Goal: Check status: Check status

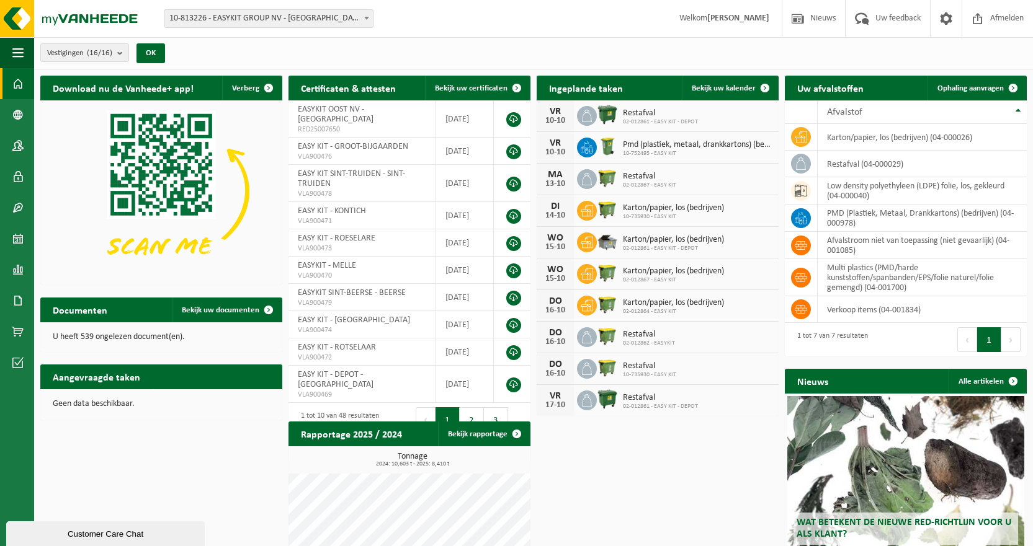
click at [312, 30] on div "Vestiging: 10-813226 - EASYKIT GROUP NV - ROTSELAAR 02-012861 - EASY KIT - DEPO…" at bounding box center [516, 19] width 1033 height 38
click at [305, 21] on span "10-813226 - EASYKIT GROUP NV - [GEOGRAPHIC_DATA]" at bounding box center [268, 18] width 208 height 17
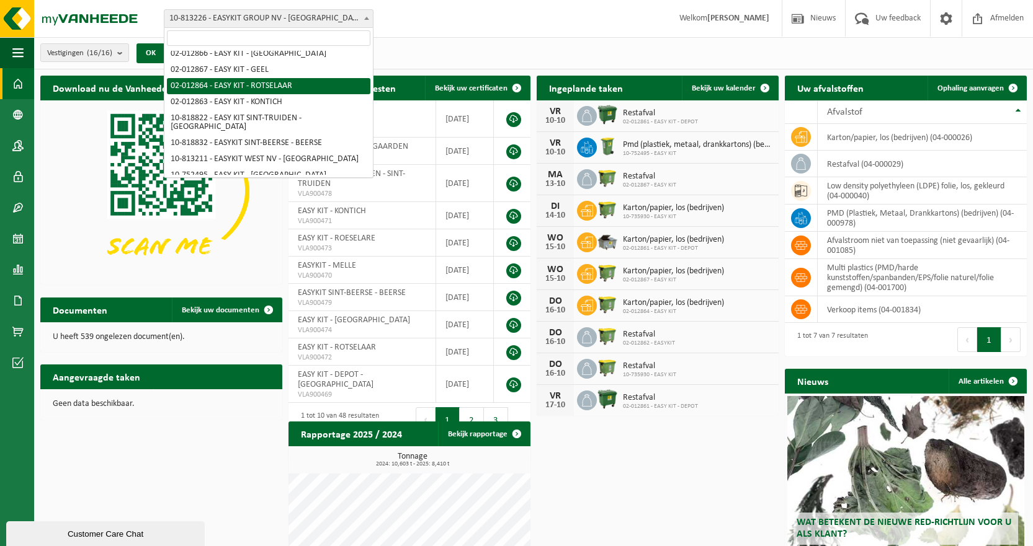
scroll to position [134, 0]
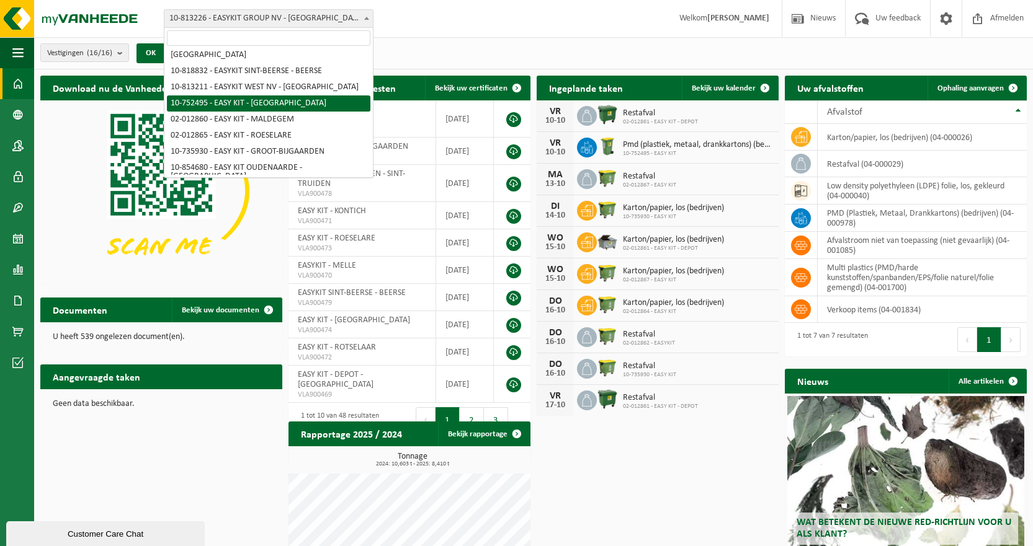
select select "7120"
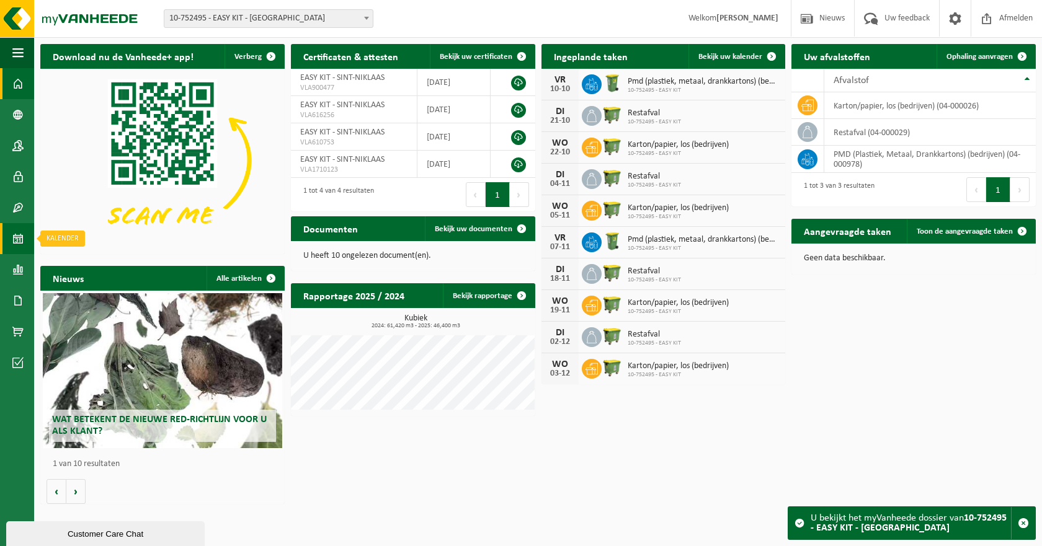
click at [16, 234] on span at bounding box center [17, 238] width 11 height 31
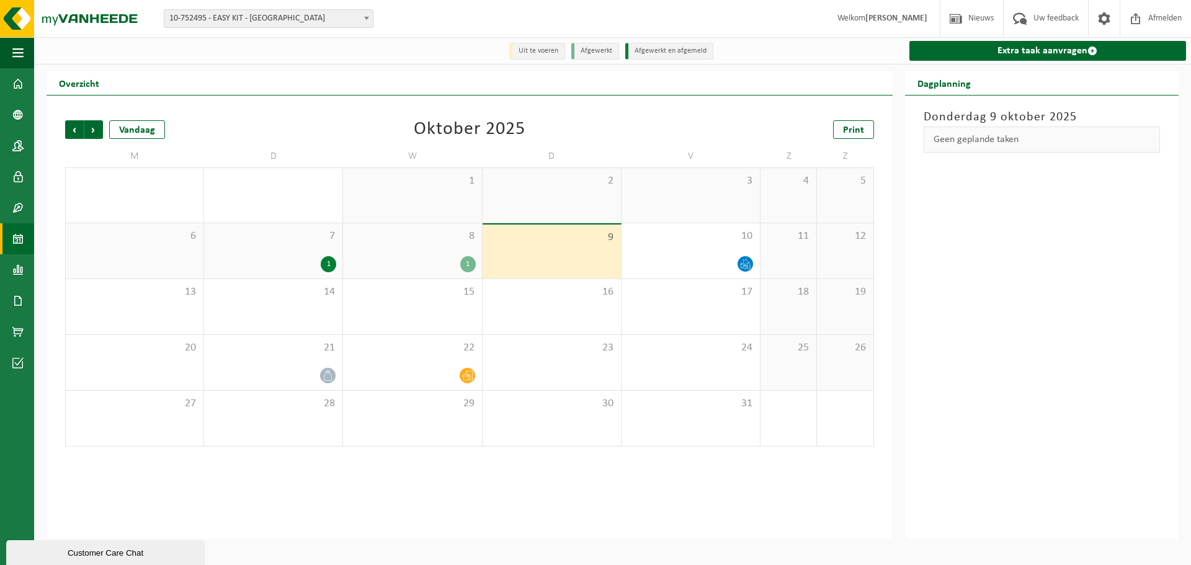
click at [320, 234] on span "7" at bounding box center [273, 236] width 126 height 14
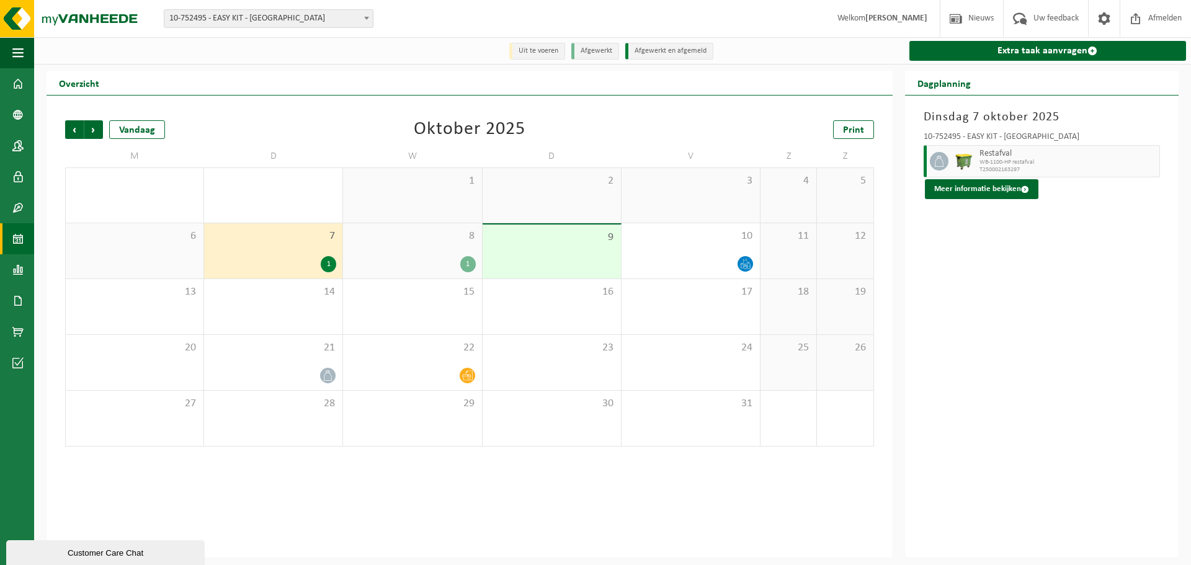
click at [446, 231] on span "8" at bounding box center [412, 236] width 126 height 14
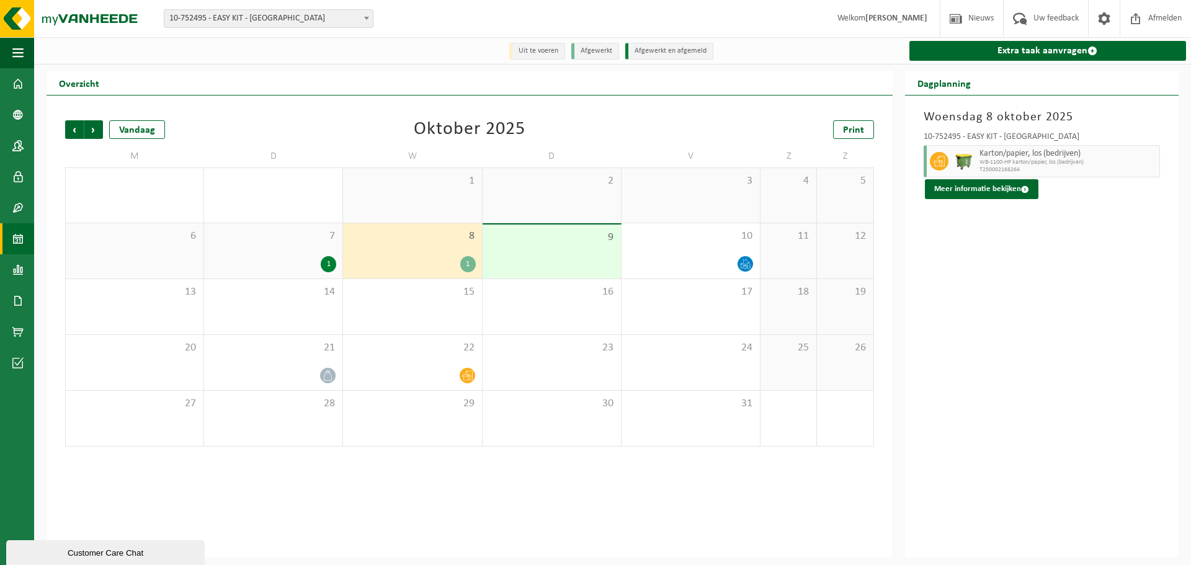
click at [432, 259] on div "1" at bounding box center [412, 264] width 126 height 16
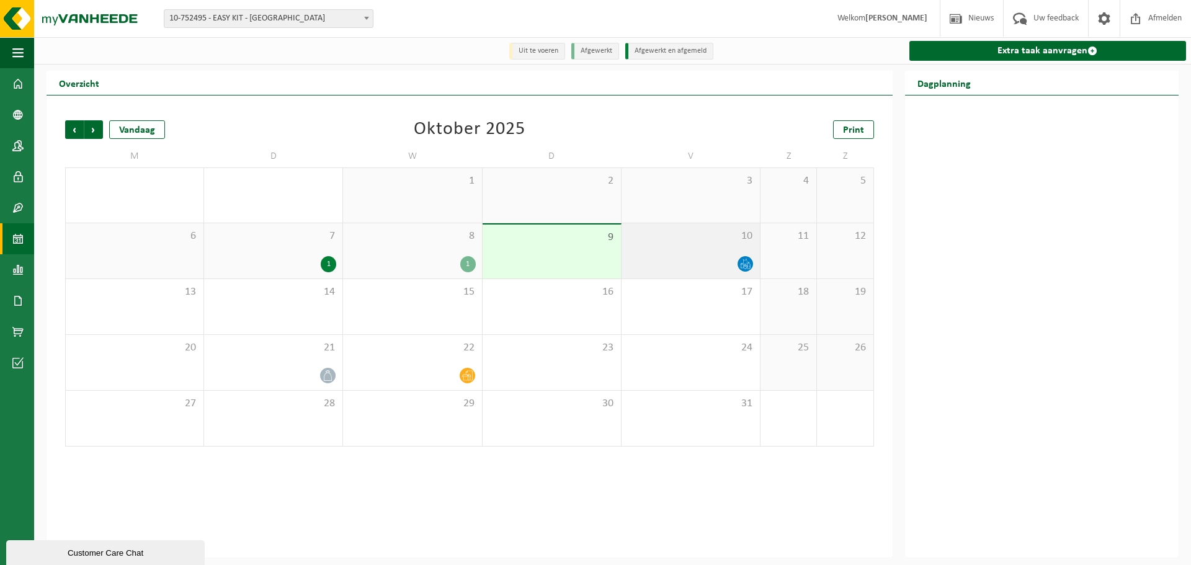
click at [732, 252] on div "10" at bounding box center [690, 250] width 138 height 55
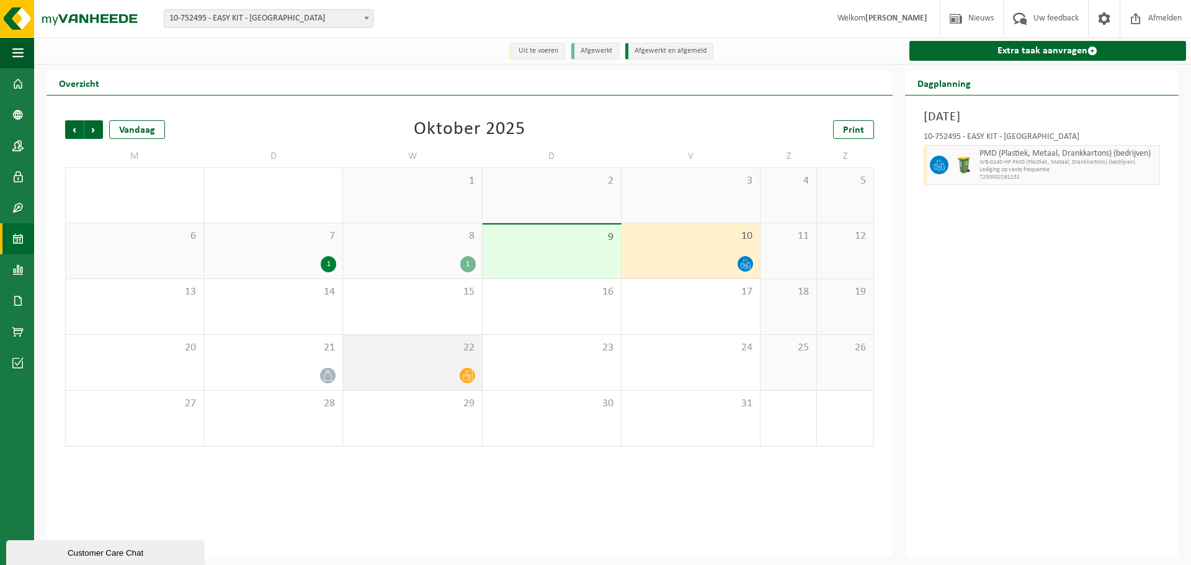
drag, startPoint x: 430, startPoint y: 378, endPoint x: 421, endPoint y: 377, distance: 9.3
click at [430, 378] on div at bounding box center [412, 375] width 126 height 17
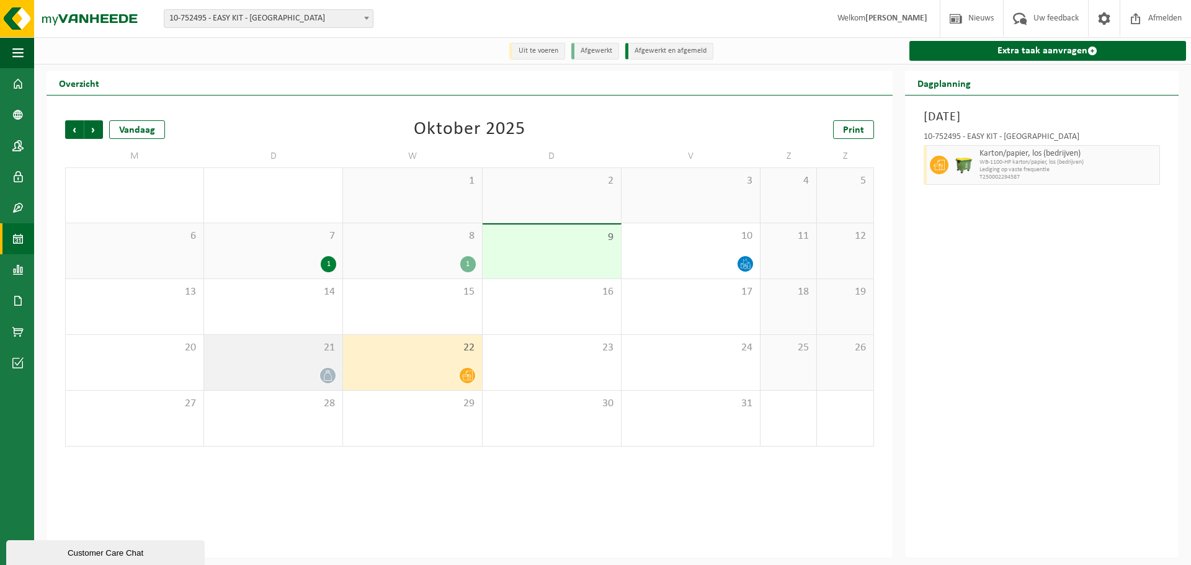
click at [284, 375] on div at bounding box center [273, 375] width 126 height 17
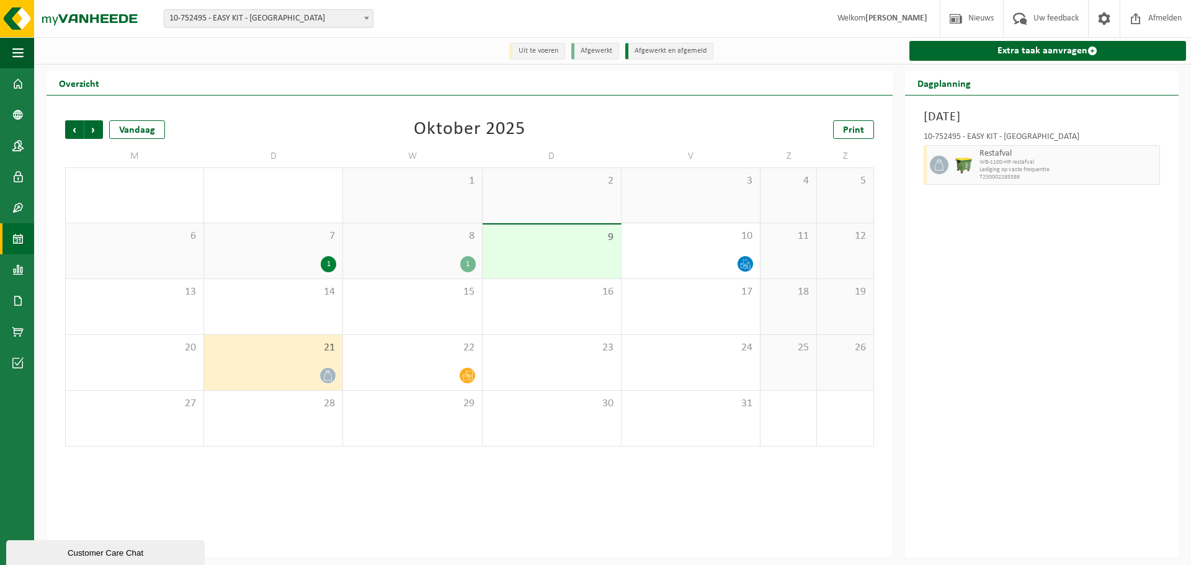
click at [320, 16] on span "10-752495 - EASY KIT - [GEOGRAPHIC_DATA]" at bounding box center [268, 18] width 208 height 17
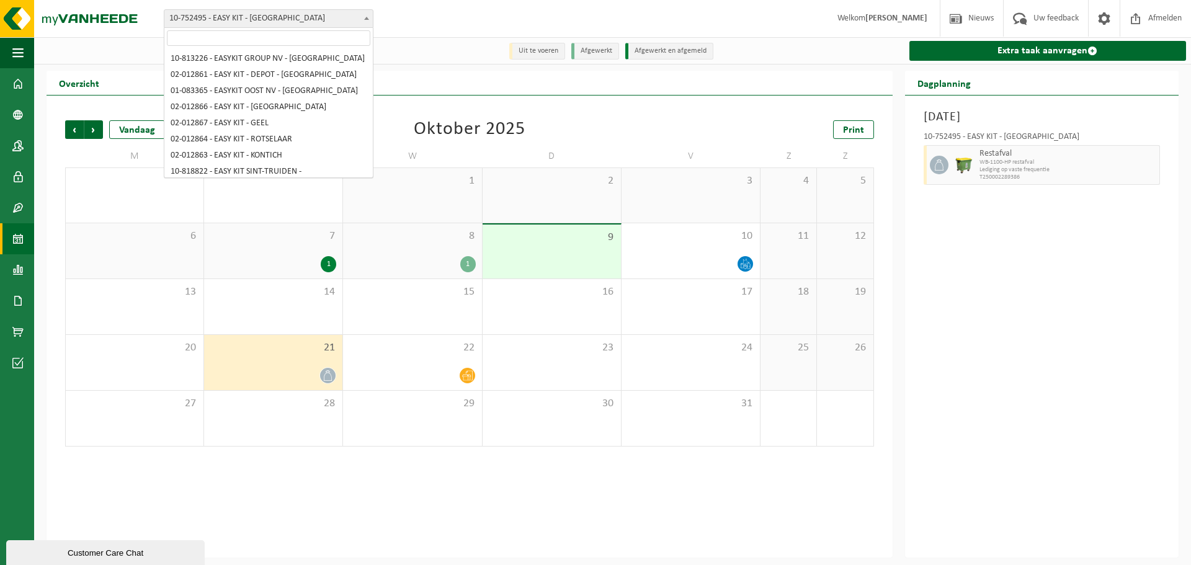
scroll to position [129, 0]
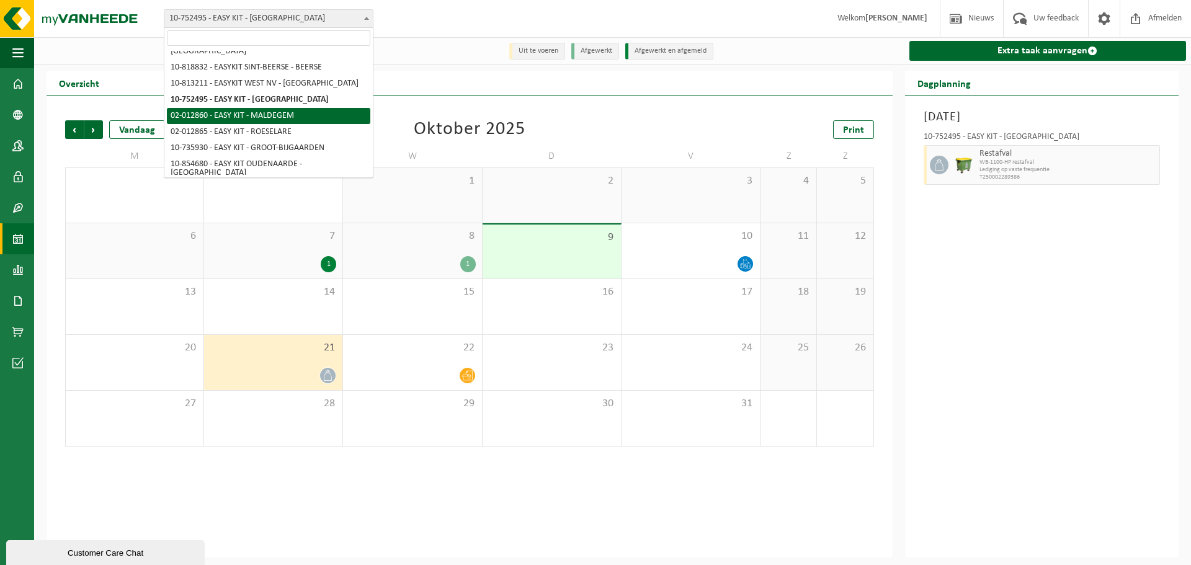
select select "3948"
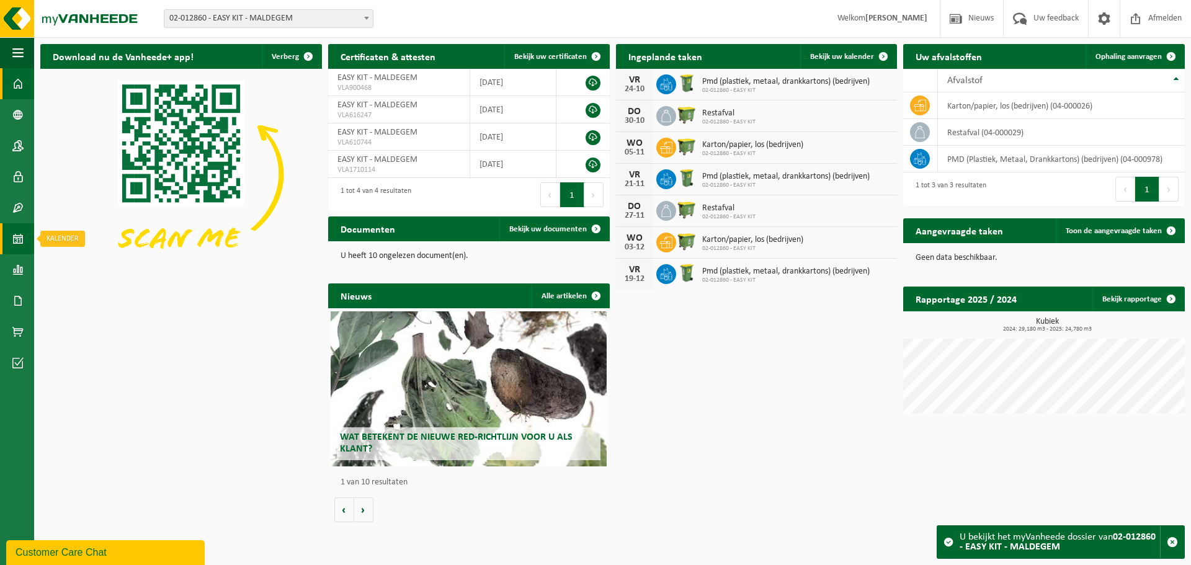
click at [14, 233] on span at bounding box center [17, 238] width 11 height 31
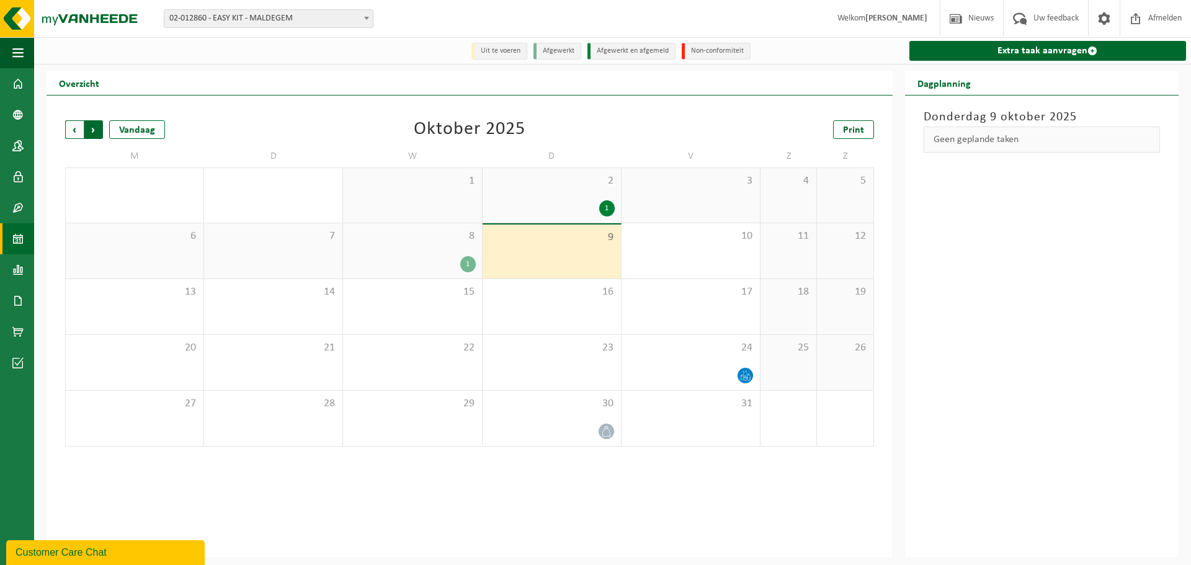
click at [73, 135] on span "Vorige" at bounding box center [74, 129] width 19 height 19
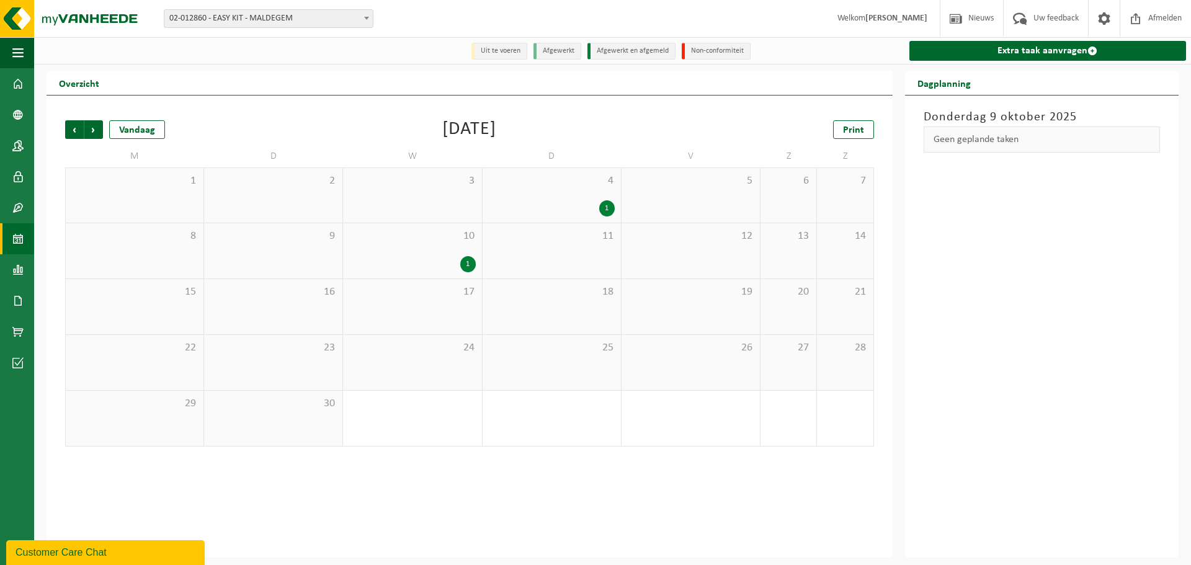
click at [203, 25] on span "02-012860 - EASY KIT - MALDEGEM" at bounding box center [268, 18] width 208 height 17
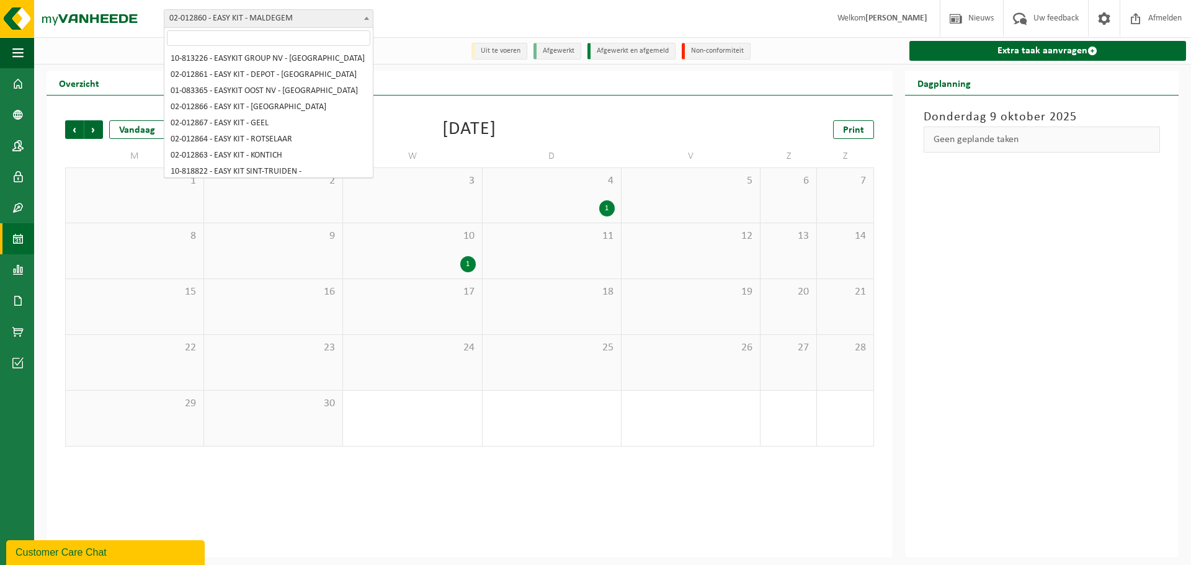
scroll to position [134, 0]
select select "3950"
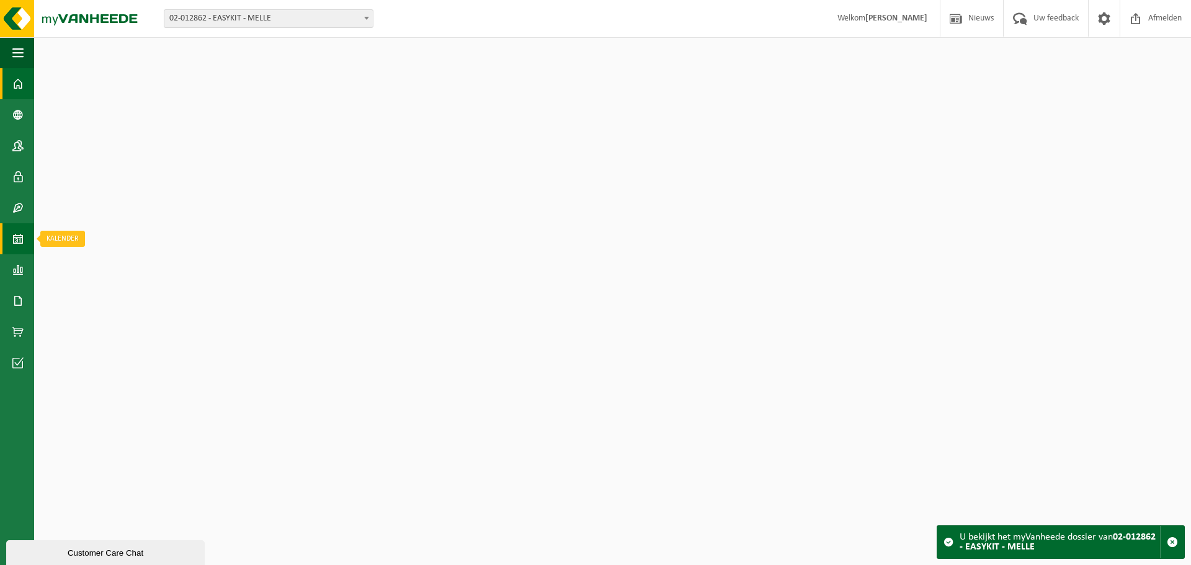
click at [13, 241] on span at bounding box center [17, 238] width 11 height 31
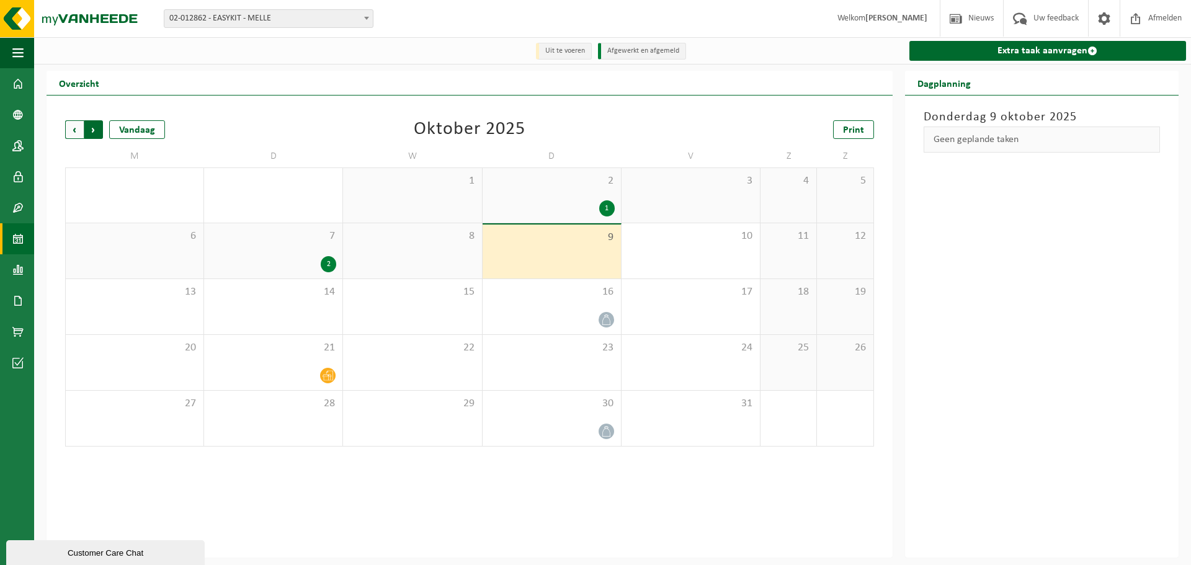
click at [66, 128] on span "Vorige" at bounding box center [74, 129] width 19 height 19
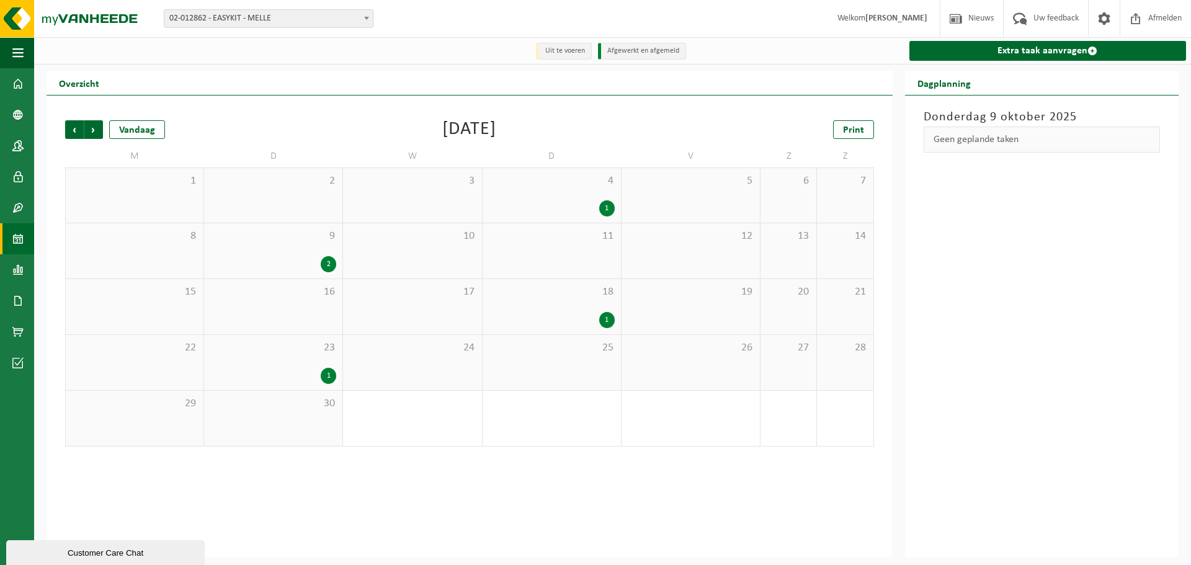
click at [540, 192] on div "4 1" at bounding box center [552, 195] width 138 height 55
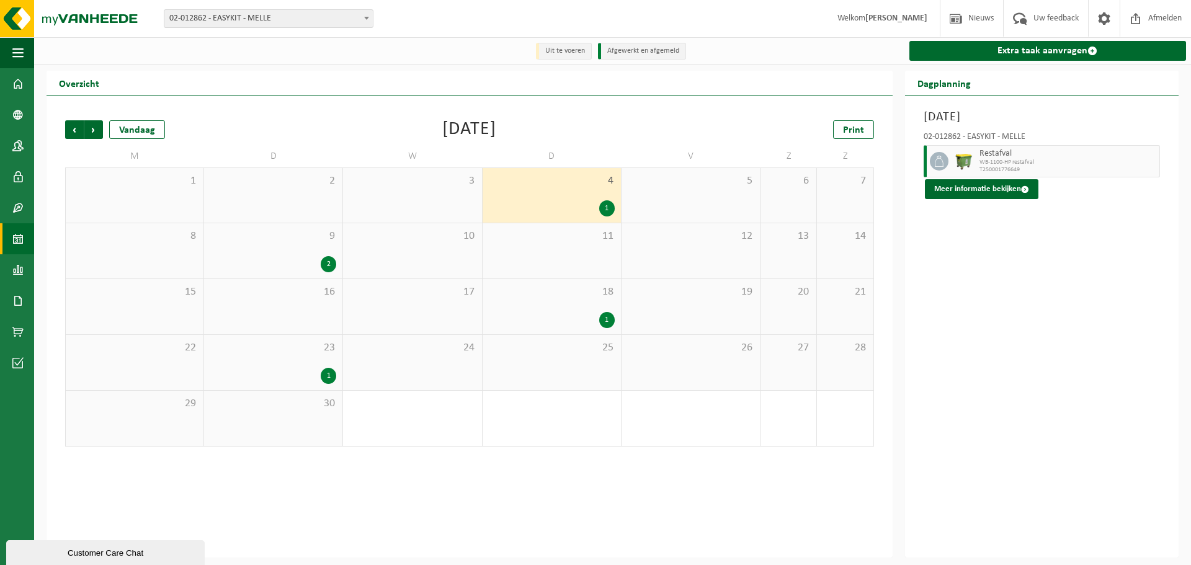
click at [354, 13] on span "02-012862 - EASYKIT - MELLE" at bounding box center [268, 18] width 208 height 17
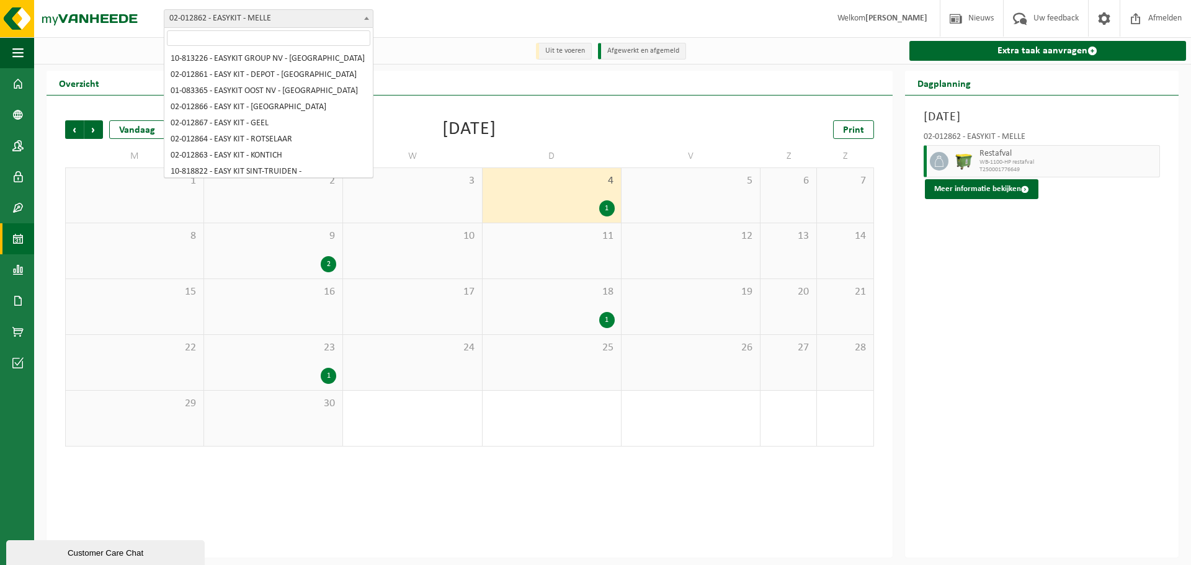
scroll to position [134, 0]
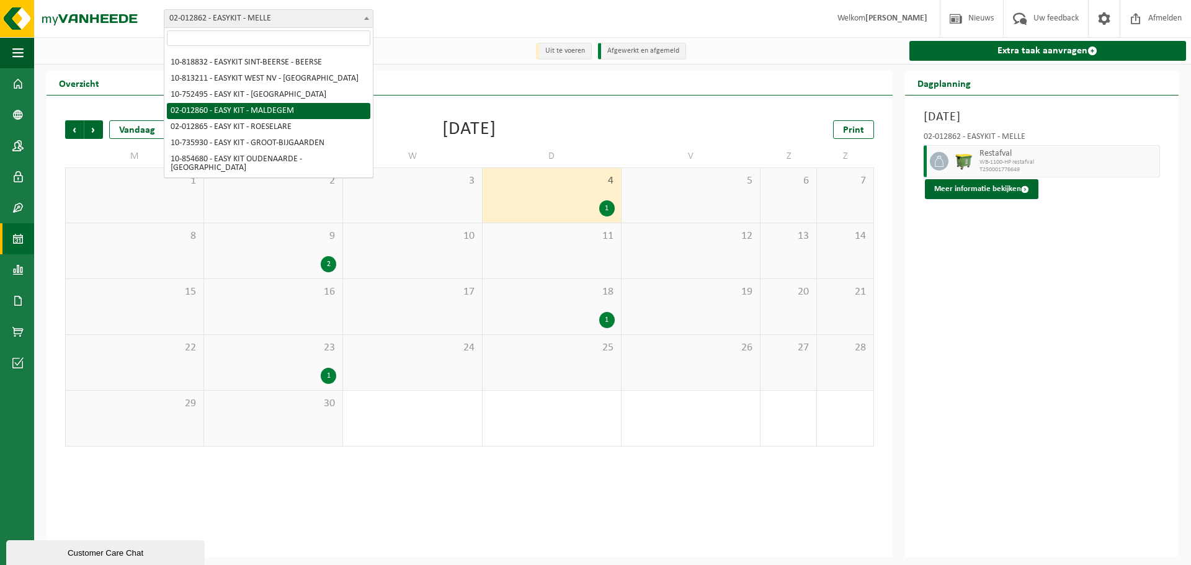
select select "3953"
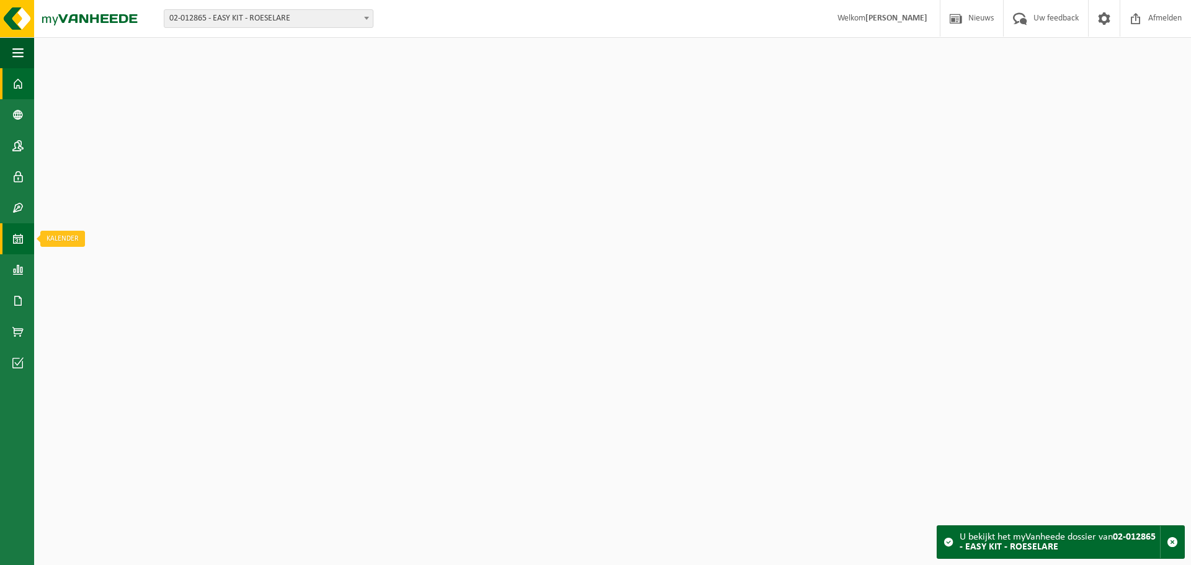
click at [14, 239] on span at bounding box center [17, 238] width 11 height 31
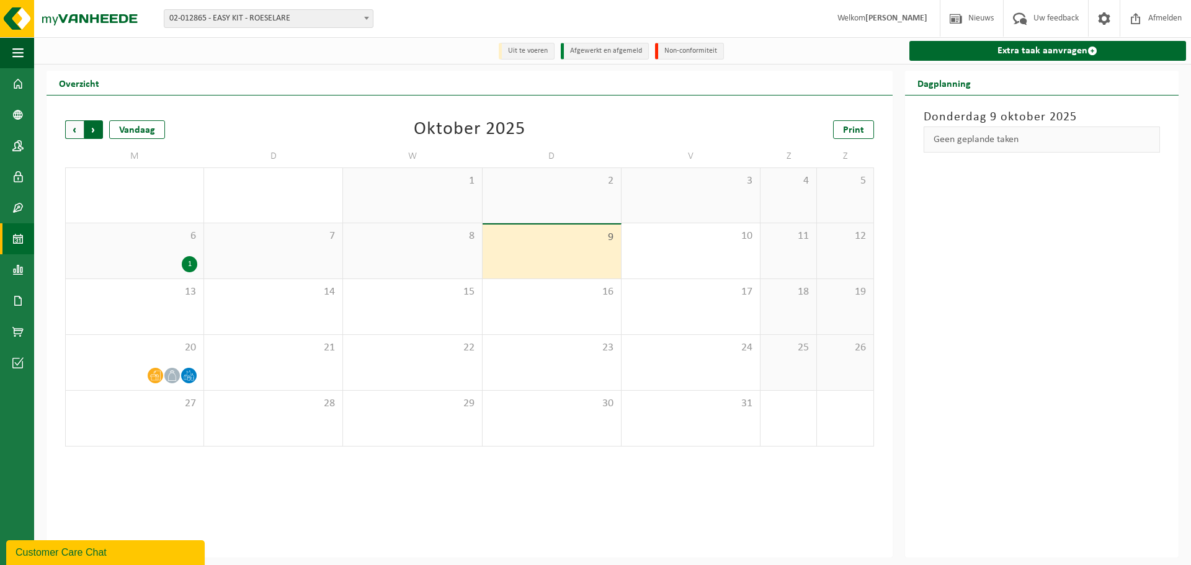
click at [74, 131] on span "Vorige" at bounding box center [74, 129] width 19 height 19
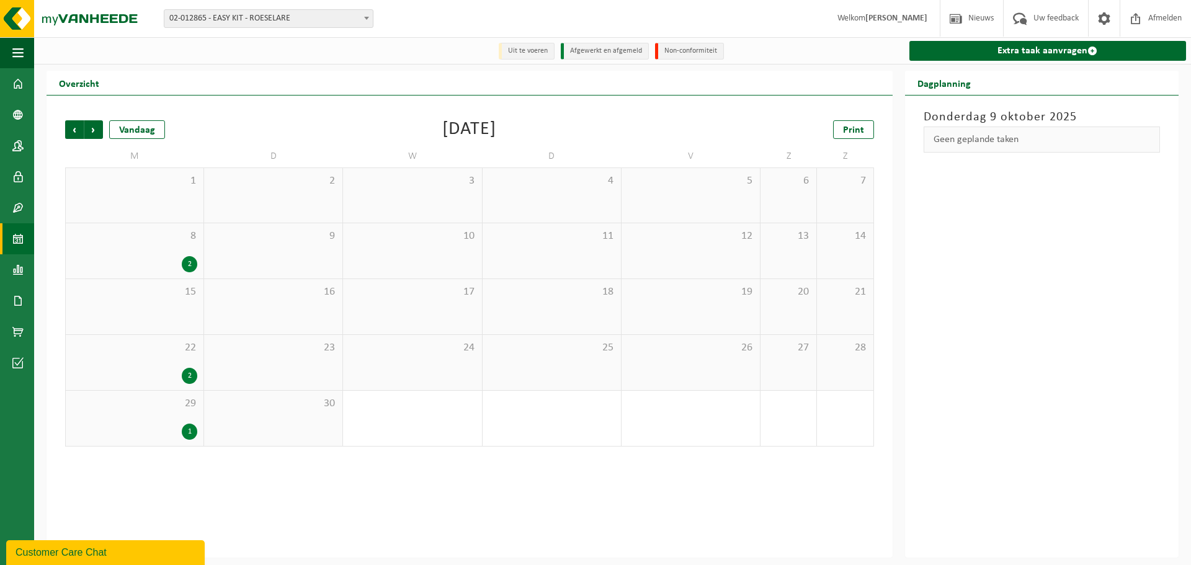
click at [118, 257] on div "2" at bounding box center [134, 264] width 125 height 16
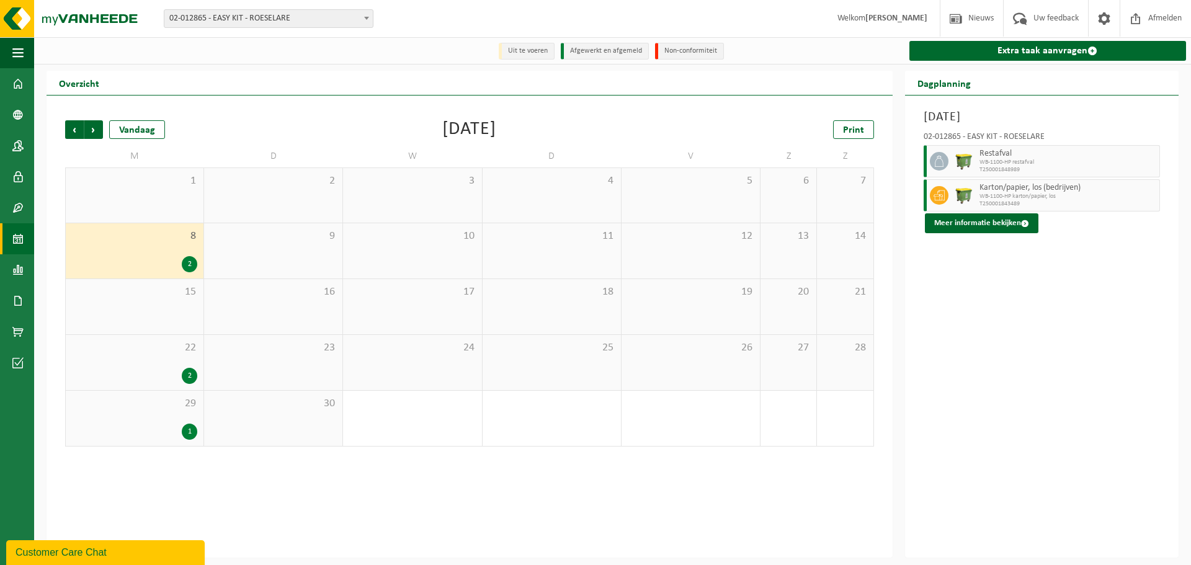
click at [114, 364] on div "22 2" at bounding box center [135, 362] width 138 height 55
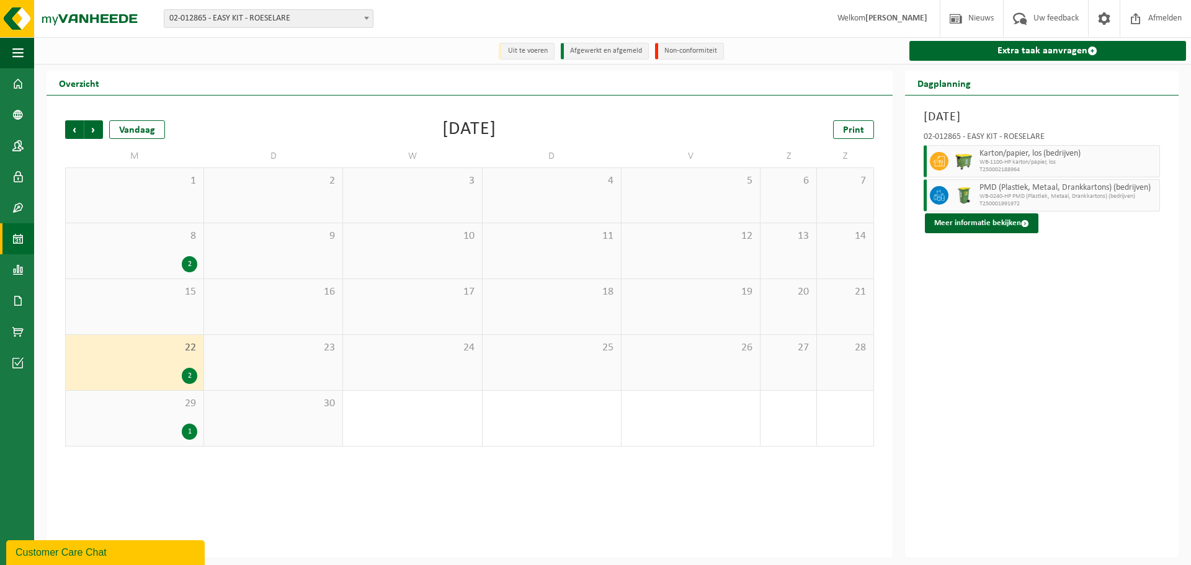
click at [120, 435] on div "1" at bounding box center [134, 432] width 125 height 16
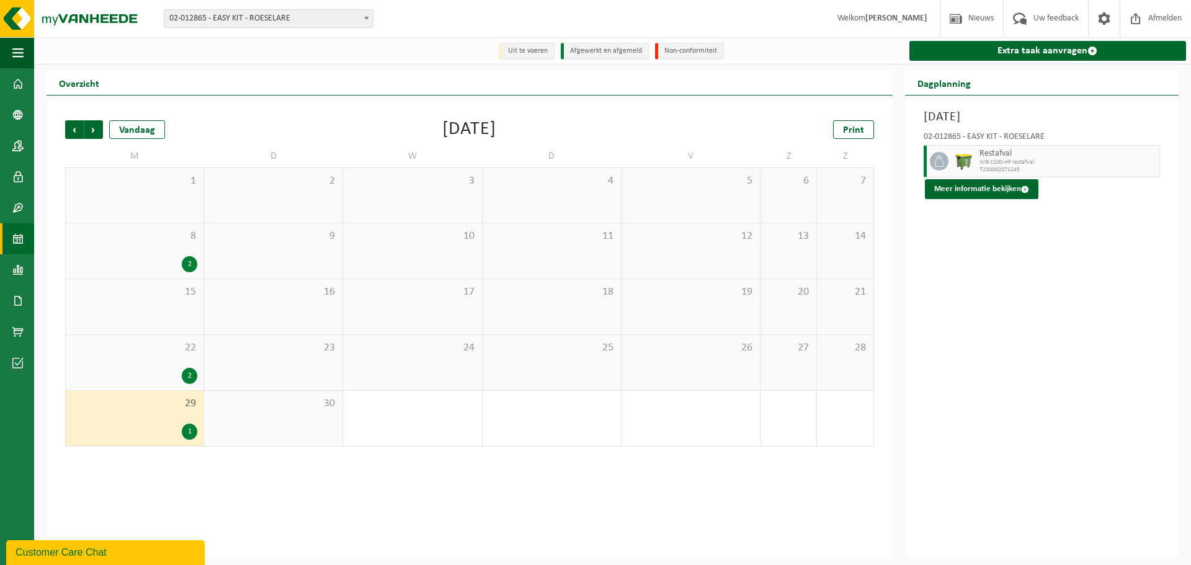
click at [239, 7] on div "Vestiging: 10-813226 - EASYKIT GROUP NV - ROTSELAAR 02-012861 - EASY KIT - DEPO…" at bounding box center [595, 19] width 1191 height 38
click at [244, 16] on span "02-012865 - EASY KIT - ROESELARE" at bounding box center [268, 18] width 208 height 17
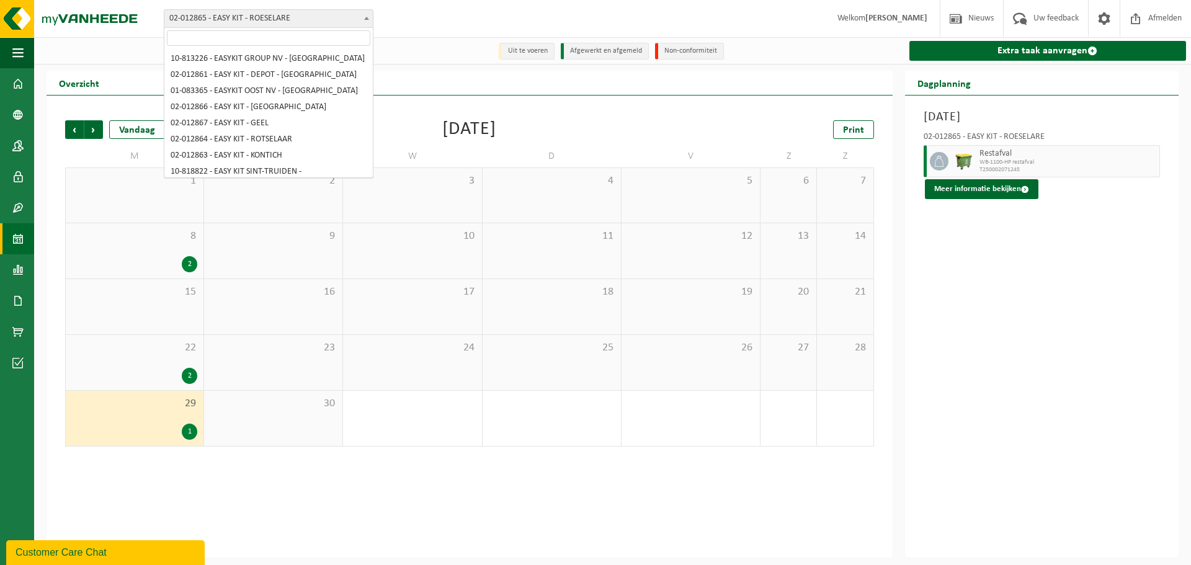
scroll to position [134, 0]
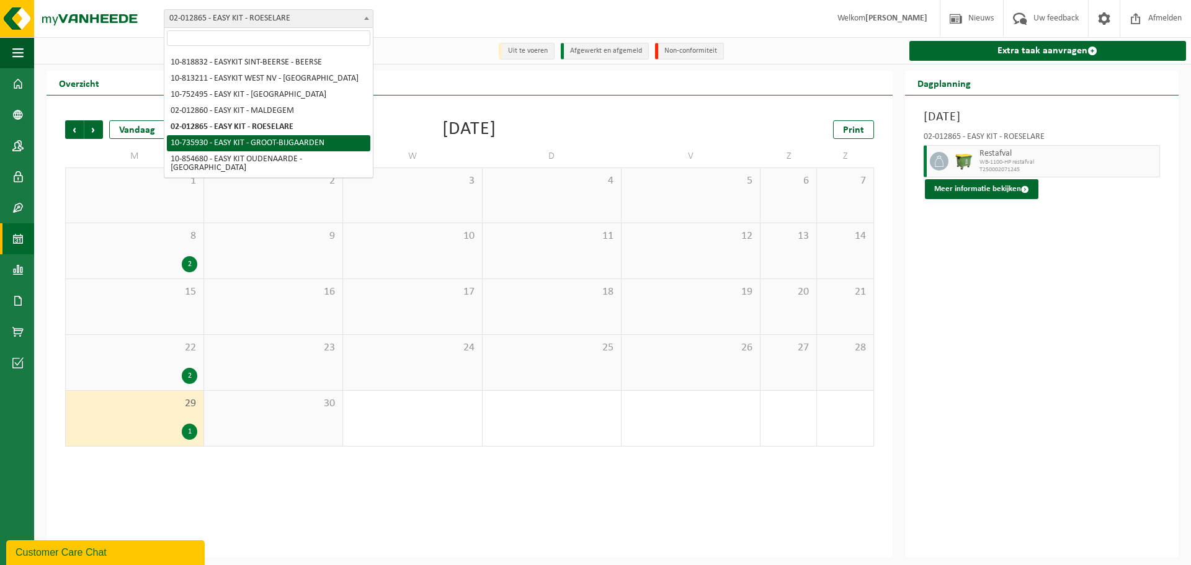
select select "3983"
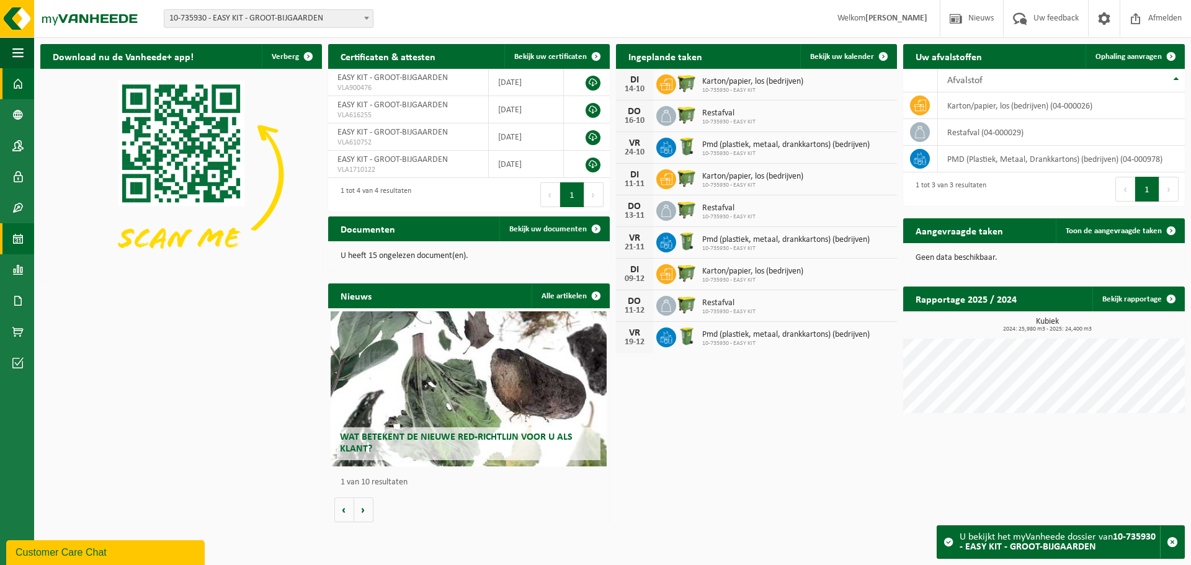
click at [27, 242] on link "Kalender" at bounding box center [17, 238] width 34 height 31
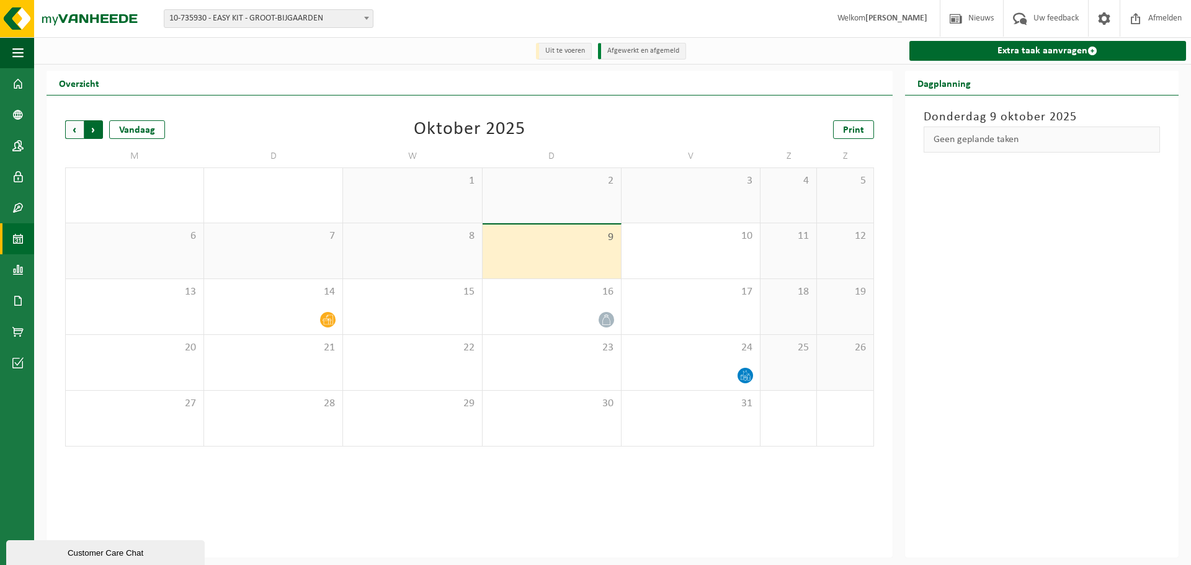
click at [69, 134] on span "Vorige" at bounding box center [74, 129] width 19 height 19
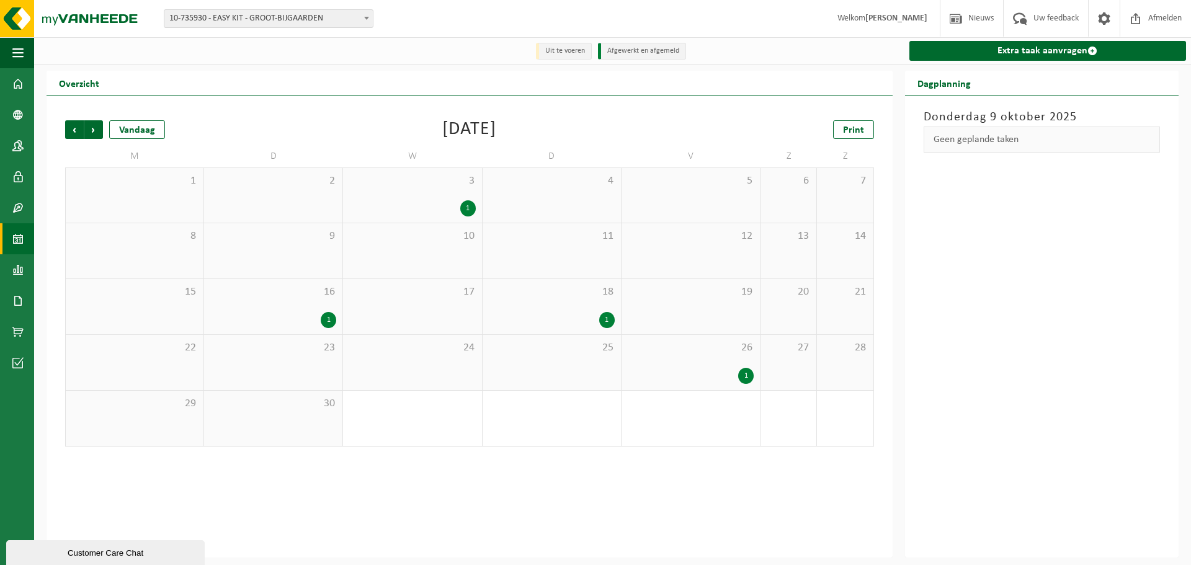
click at [272, 11] on span "10-735930 - EASY KIT - GROOT-BIJGAARDEN" at bounding box center [268, 18] width 208 height 17
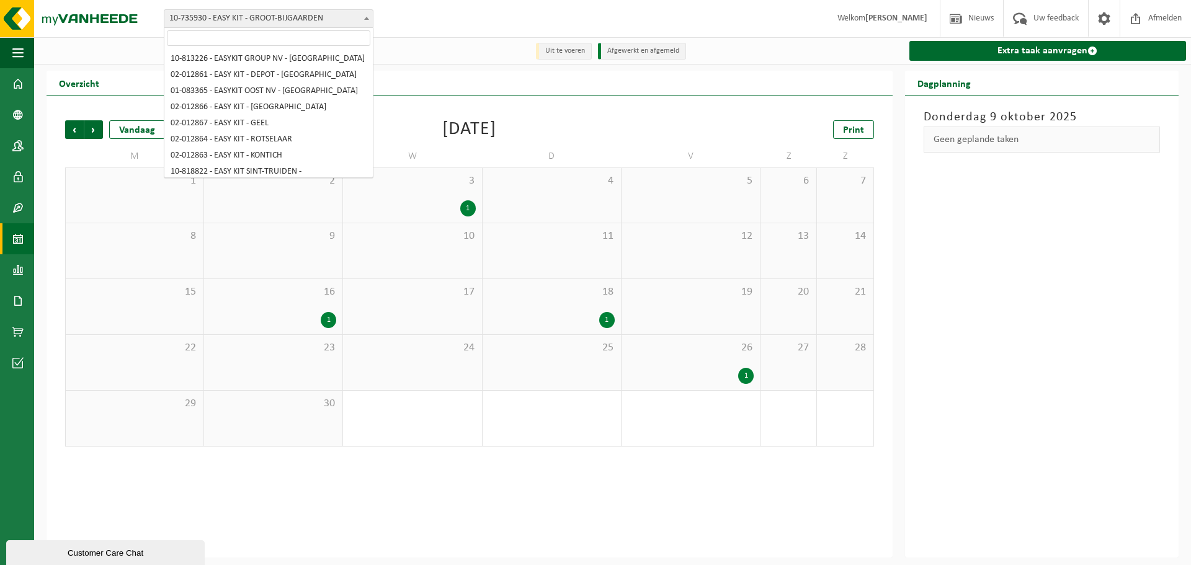
scroll to position [134, 0]
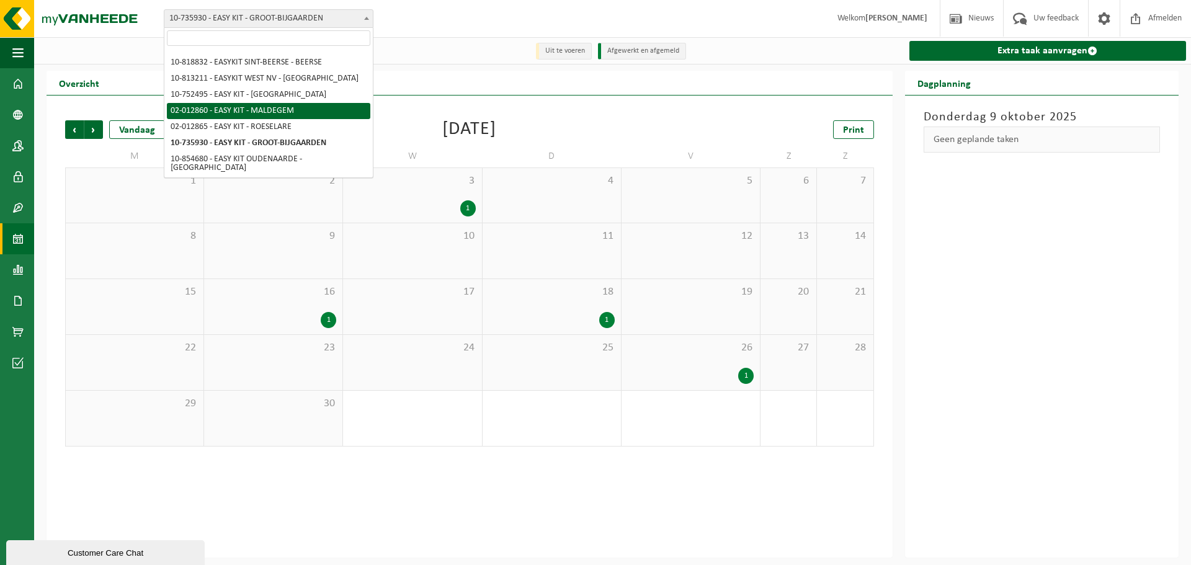
select select "3948"
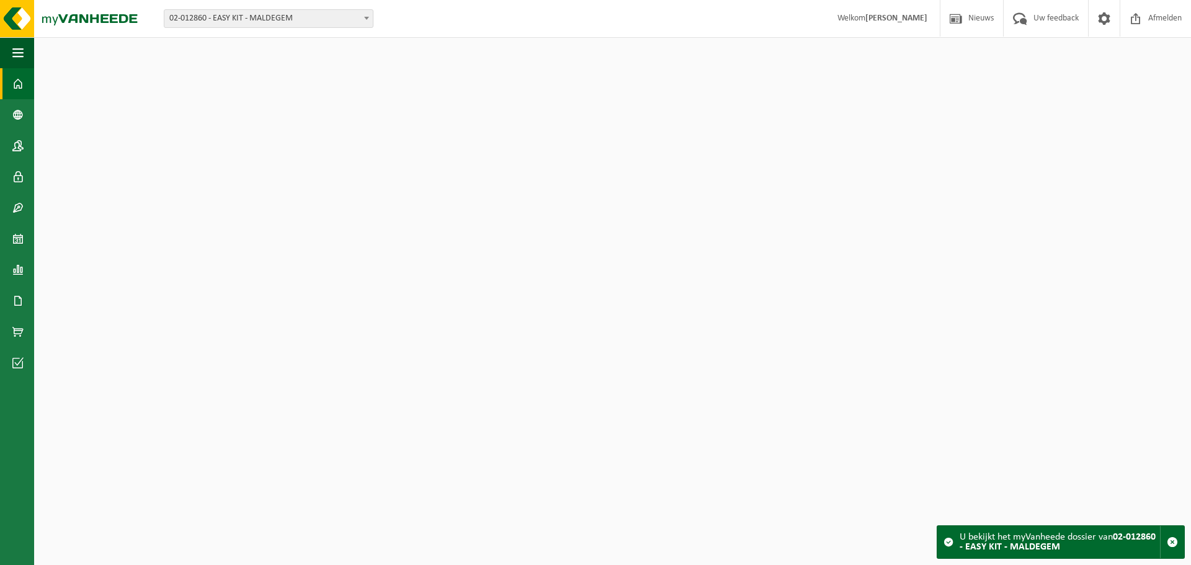
click at [292, 21] on span "02-012860 - EASY KIT - MALDEGEM" at bounding box center [268, 18] width 208 height 17
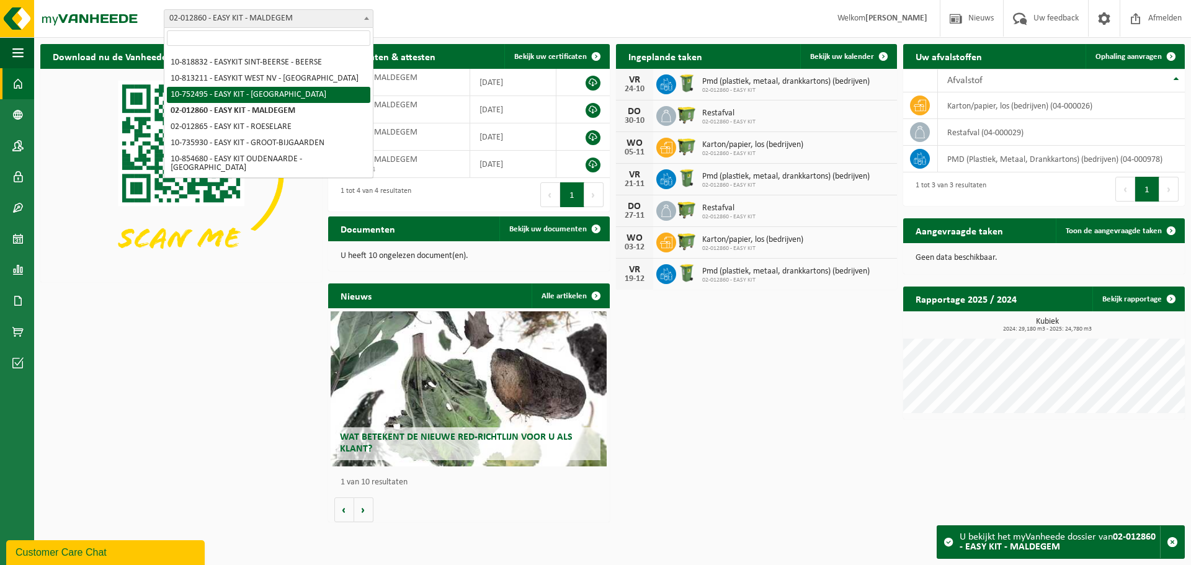
select select "7120"
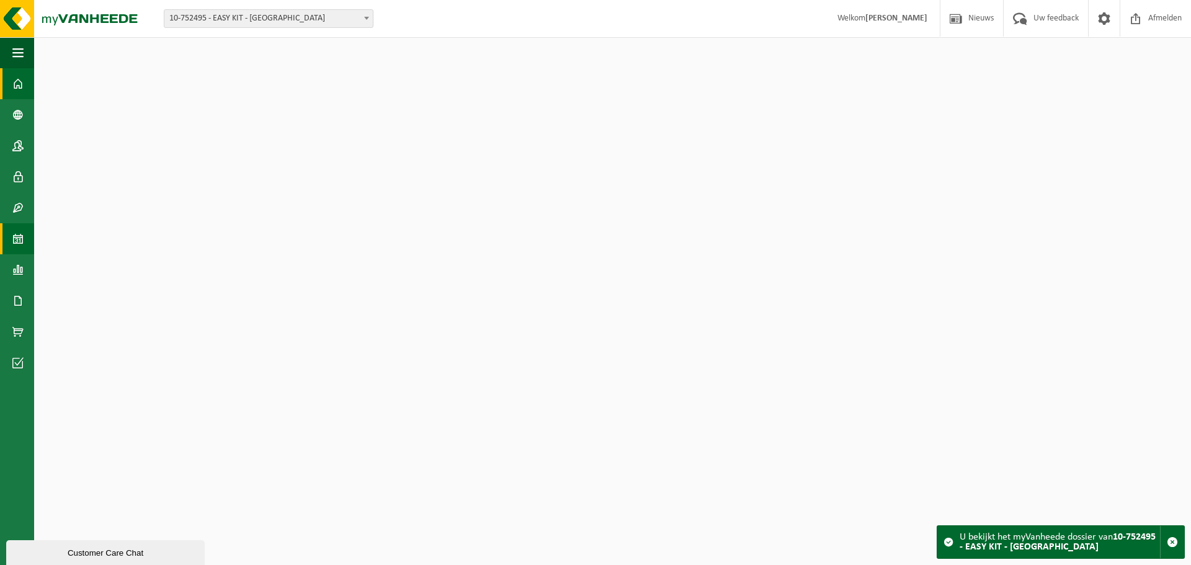
click at [26, 246] on link "Kalender" at bounding box center [17, 238] width 34 height 31
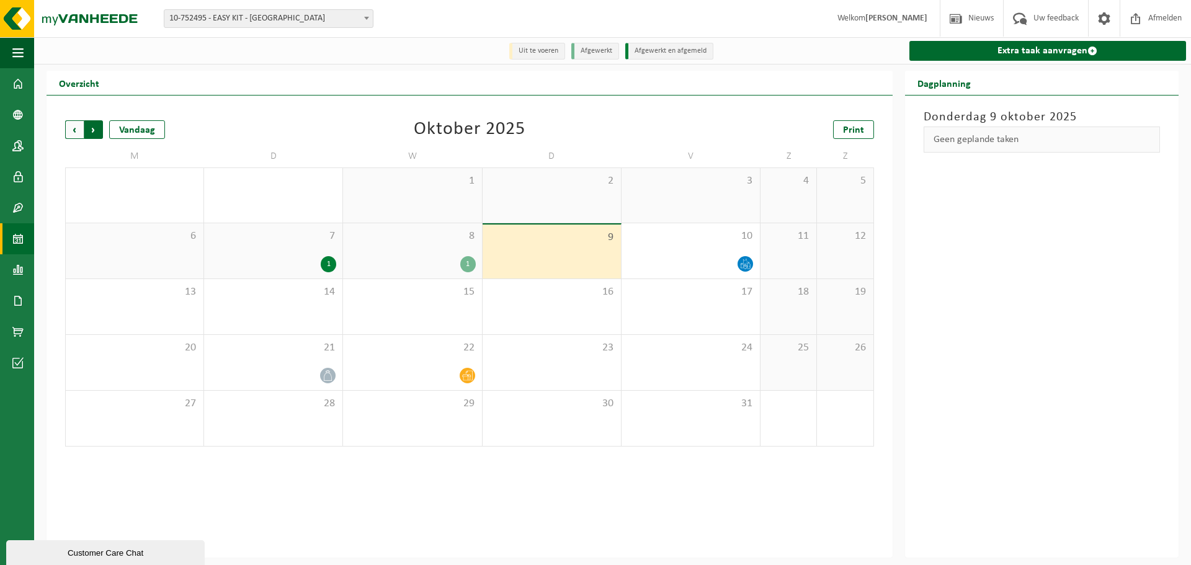
click at [77, 133] on span "Vorige" at bounding box center [74, 129] width 19 height 19
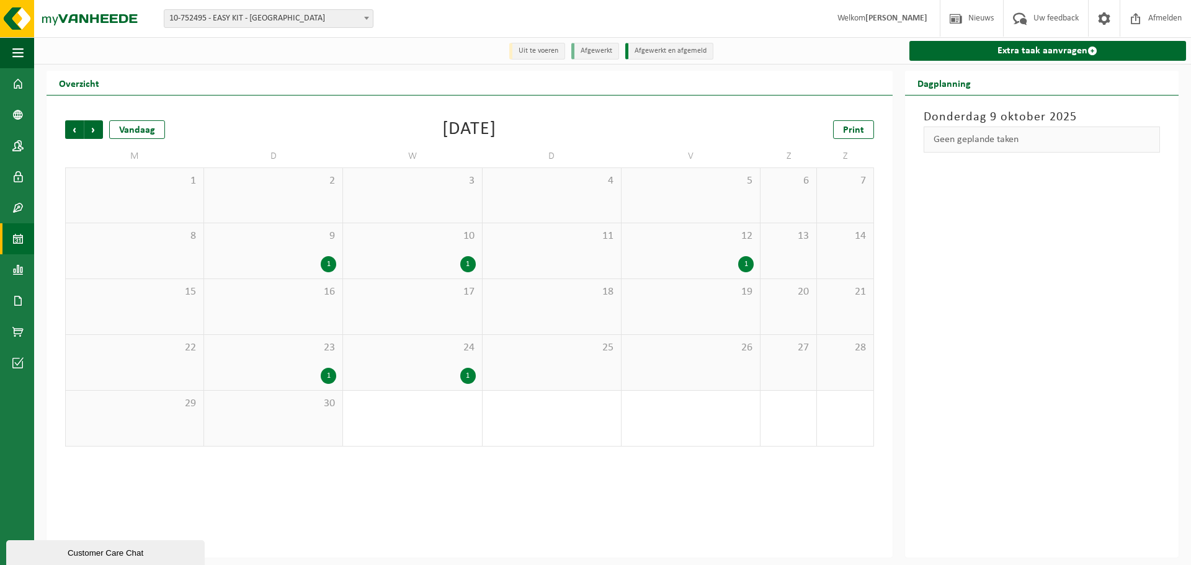
click at [1056, 247] on div "[DATE] Geen geplande taken" at bounding box center [1042, 327] width 274 height 462
